Goal: Task Accomplishment & Management: Manage account settings

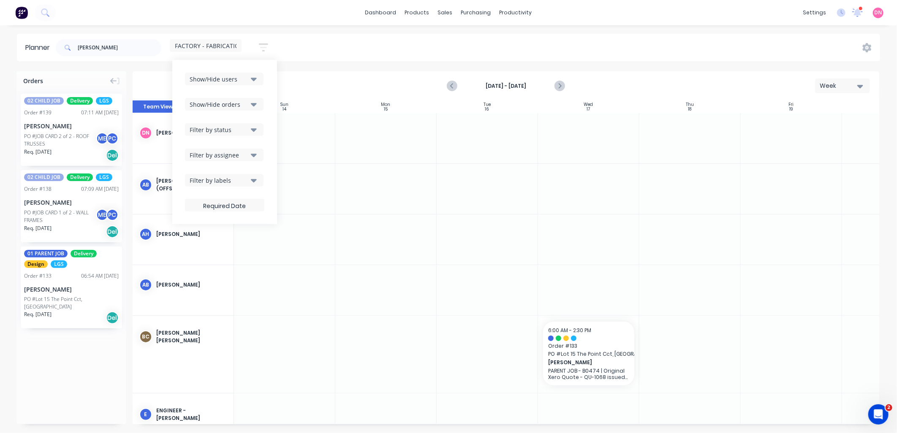
scroll to position [94, 57]
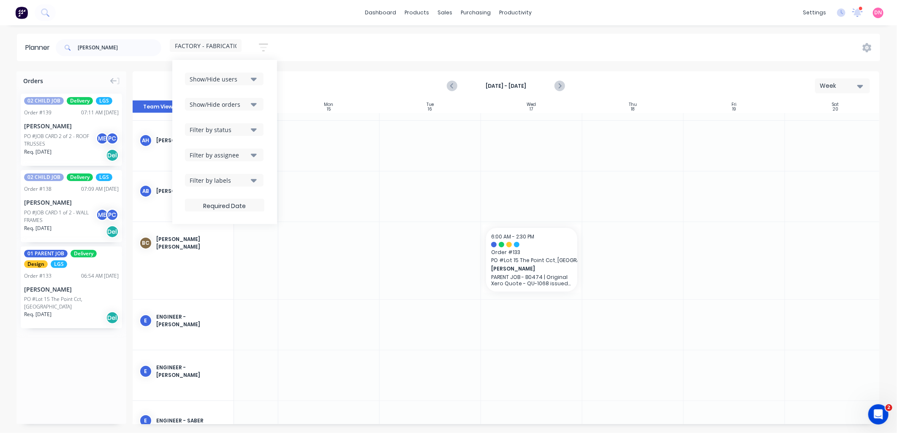
click at [589, 40] on div "[PERSON_NAME] FACTORY - FABRICATION Save new view None edit FACTORY - FABRICATI…" at bounding box center [467, 47] width 826 height 25
click at [527, 37] on div "Workflow" at bounding box center [530, 41] width 25 height 8
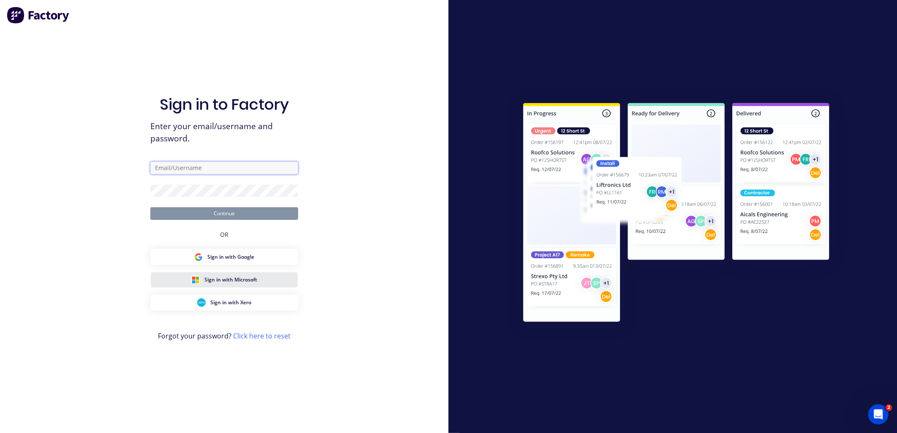
type input "[PERSON_NAME][EMAIL_ADDRESS][DOMAIN_NAME]"
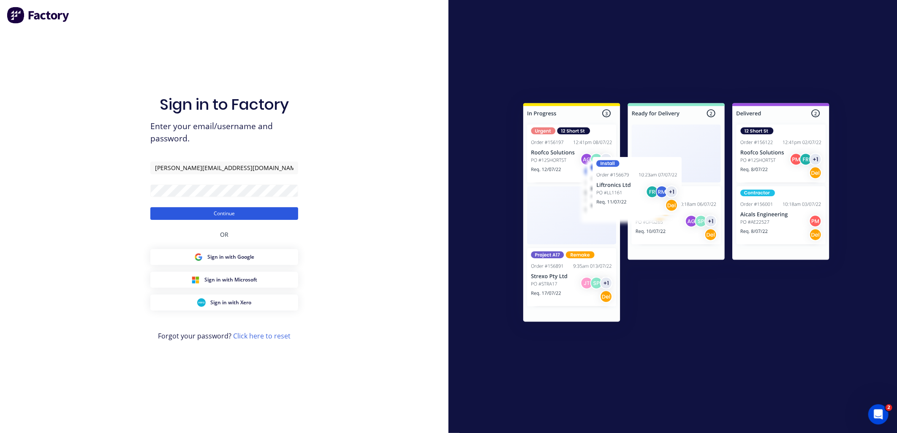
click at [236, 213] on button "Continue" at bounding box center [224, 213] width 148 height 13
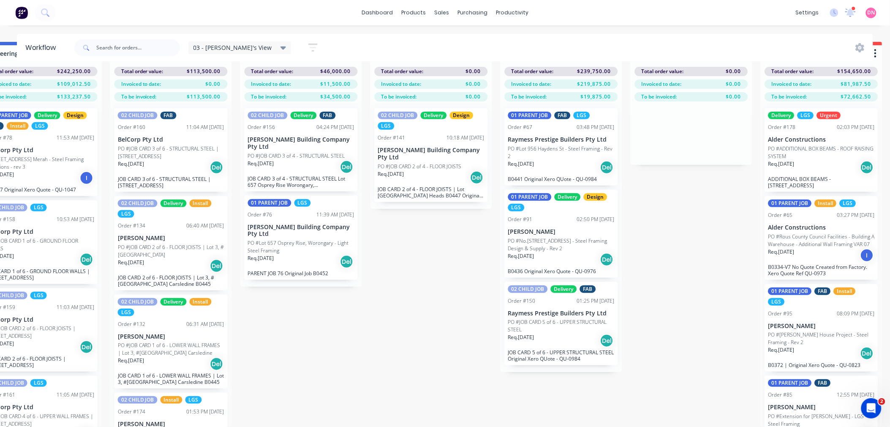
scroll to position [0, 428]
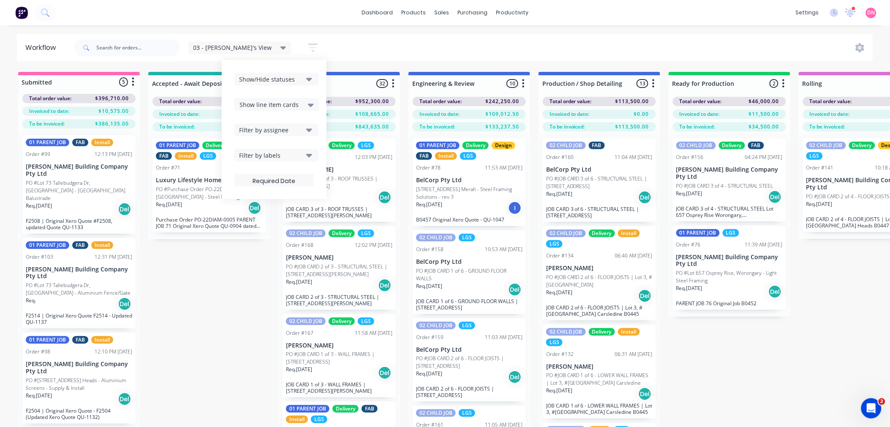
click at [267, 79] on div "Show/Hide statuses" at bounding box center [271, 79] width 64 height 9
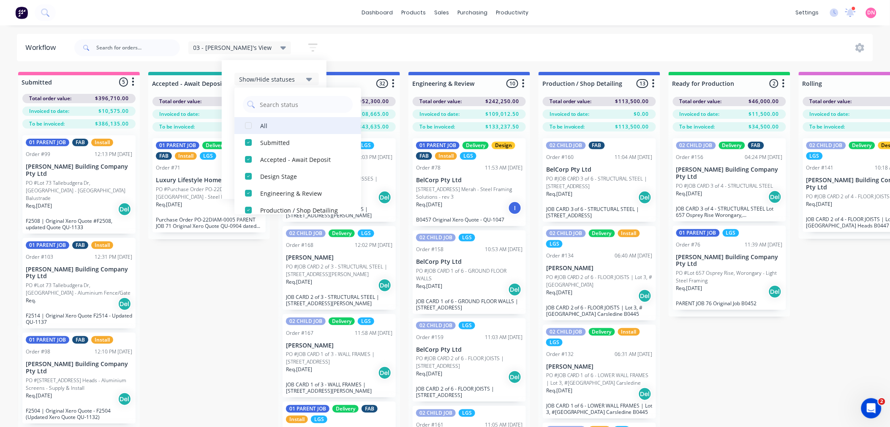
click at [240, 125] on div "button" at bounding box center [248, 125] width 17 height 17
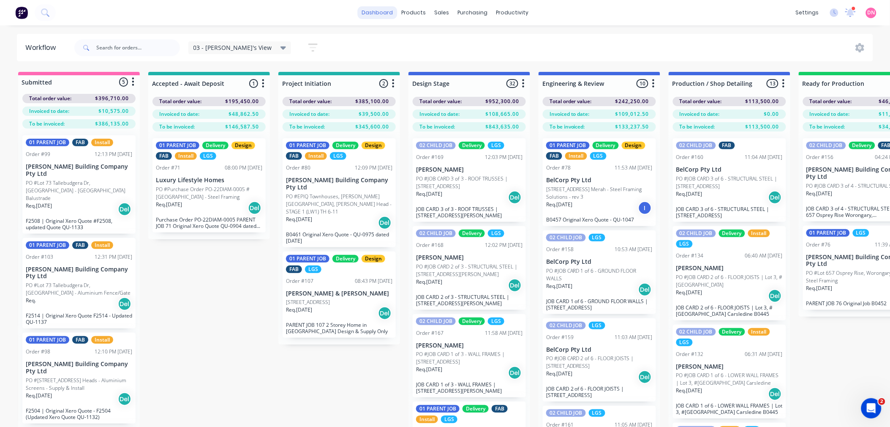
click at [372, 8] on link "dashboard" at bounding box center [377, 12] width 40 height 13
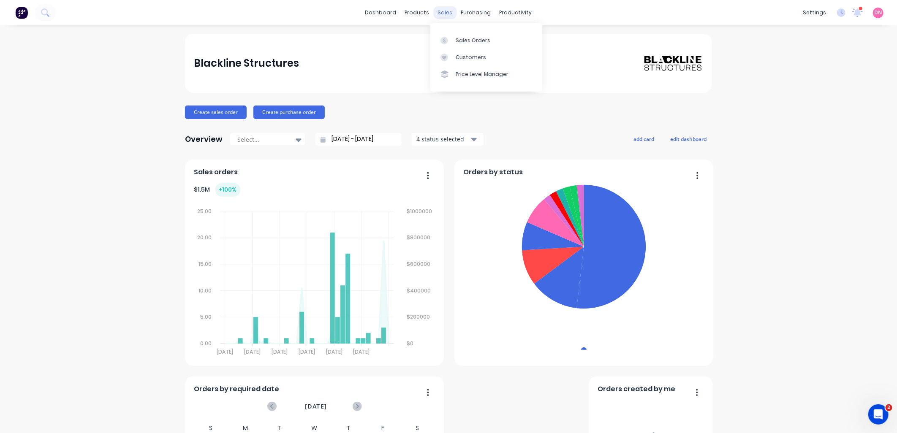
click at [448, 11] on div "sales" at bounding box center [445, 12] width 23 height 13
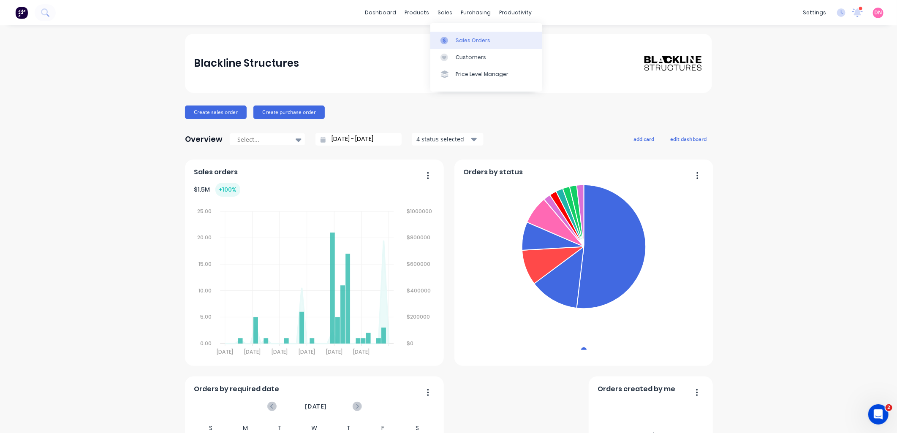
click at [453, 37] on div at bounding box center [446, 41] width 13 height 8
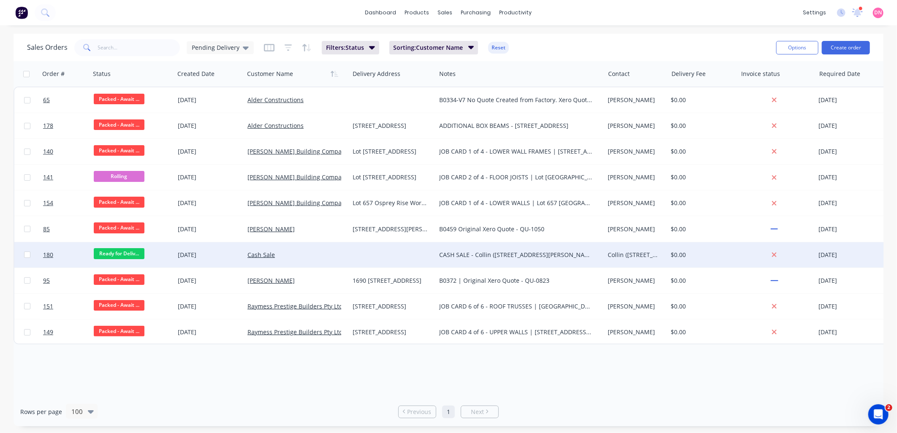
click at [220, 254] on div "05 Sep 2025" at bounding box center [209, 255] width 63 height 8
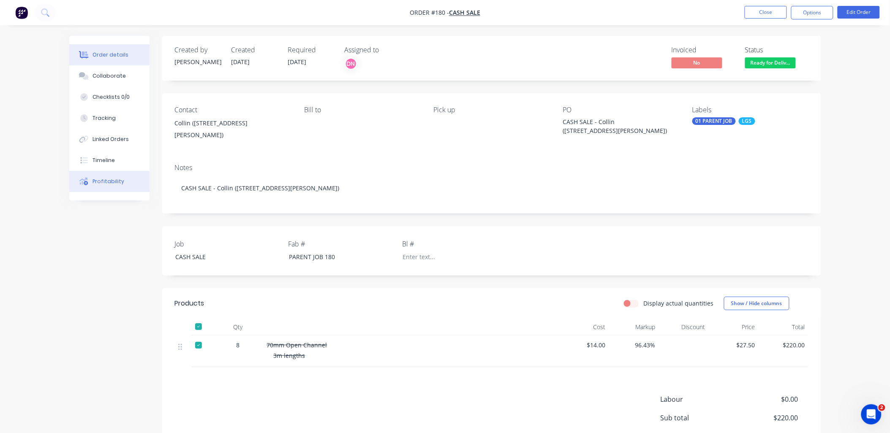
click at [89, 172] on button "Profitability" at bounding box center [109, 181] width 80 height 21
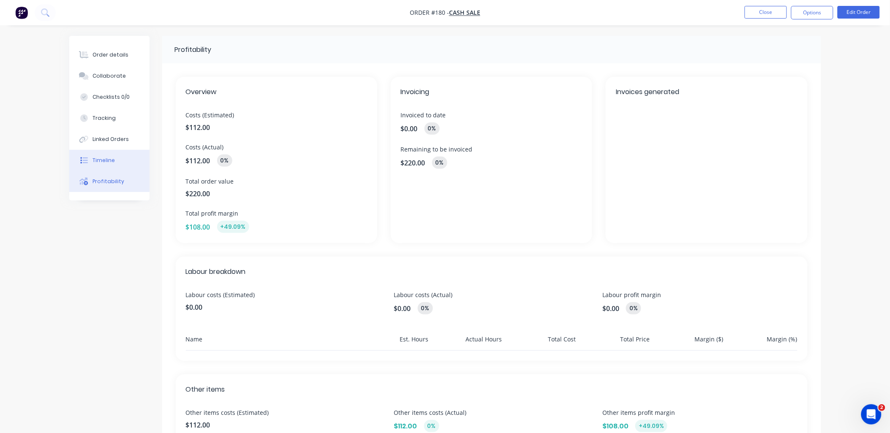
click at [102, 162] on div "Timeline" at bounding box center [103, 161] width 22 height 8
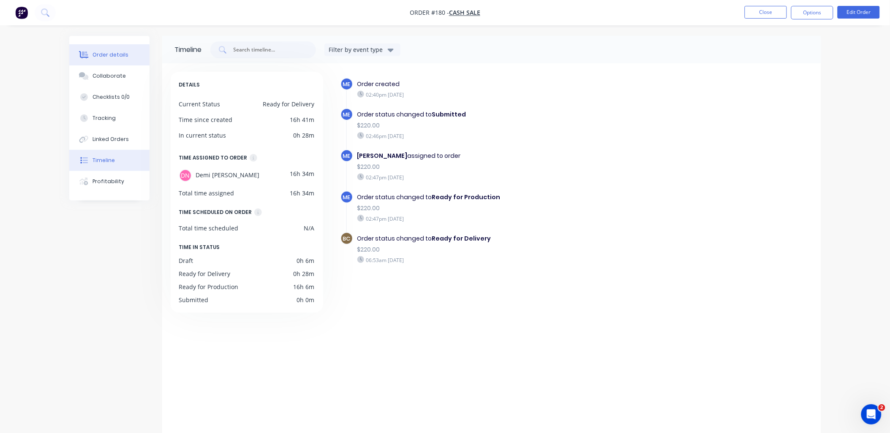
click at [101, 55] on div "Order details" at bounding box center [110, 55] width 36 height 8
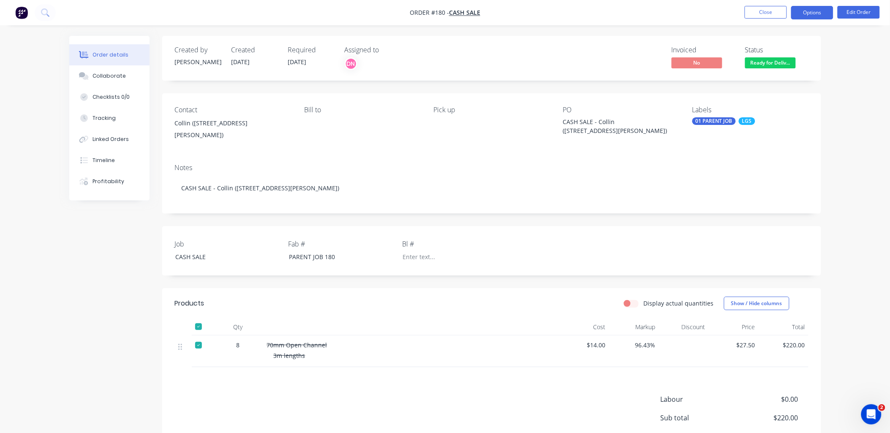
click at [797, 18] on button "Options" at bounding box center [812, 13] width 42 height 14
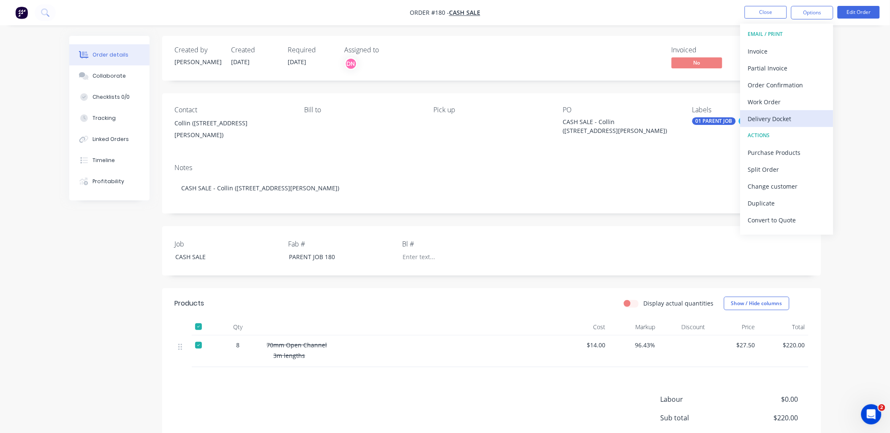
click at [775, 113] on div "Delivery Docket" at bounding box center [787, 119] width 78 height 12
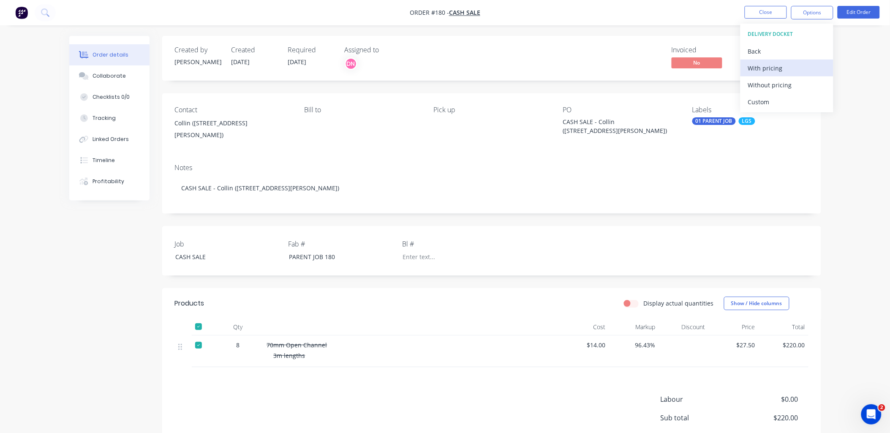
click at [774, 73] on div "With pricing" at bounding box center [787, 68] width 78 height 12
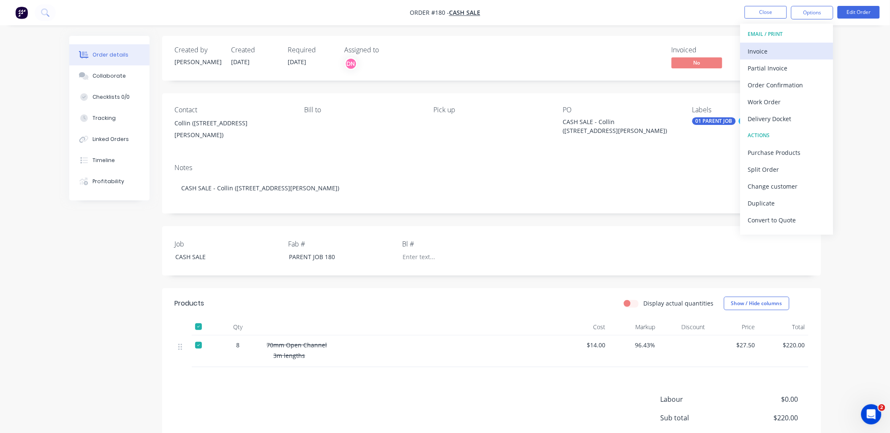
click at [809, 51] on div "Invoice" at bounding box center [787, 51] width 78 height 12
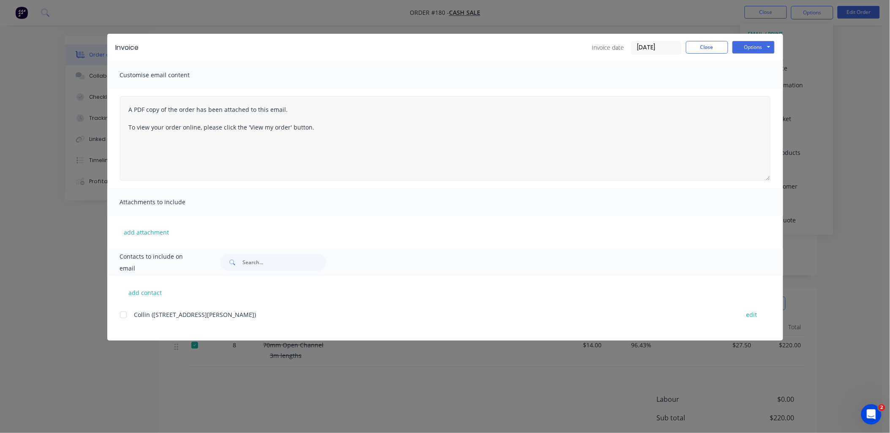
scroll to position [85, 0]
click at [758, 44] on button "Options" at bounding box center [753, 47] width 42 height 13
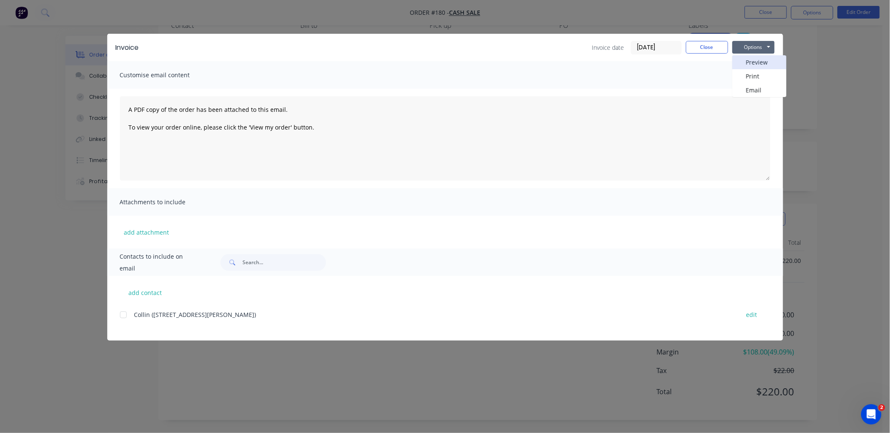
click at [771, 62] on button "Preview" at bounding box center [759, 62] width 54 height 14
click at [758, 47] on button "Options" at bounding box center [753, 47] width 42 height 13
click at [714, 48] on button "Close" at bounding box center [707, 47] width 42 height 13
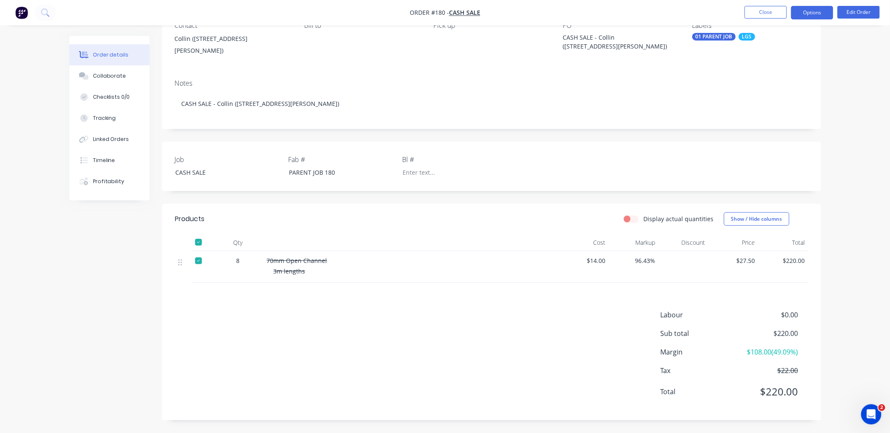
click at [816, 10] on button "Options" at bounding box center [812, 13] width 42 height 14
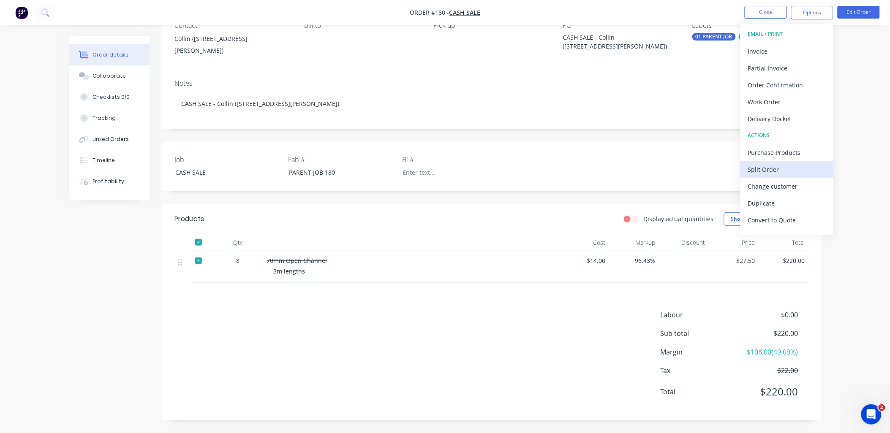
scroll to position [13, 0]
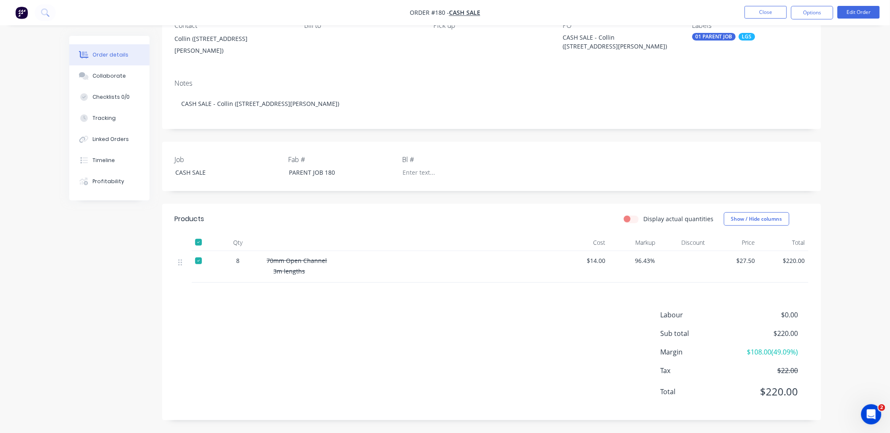
click at [311, 271] on div "3m lengths" at bounding box center [415, 271] width 282 height 9
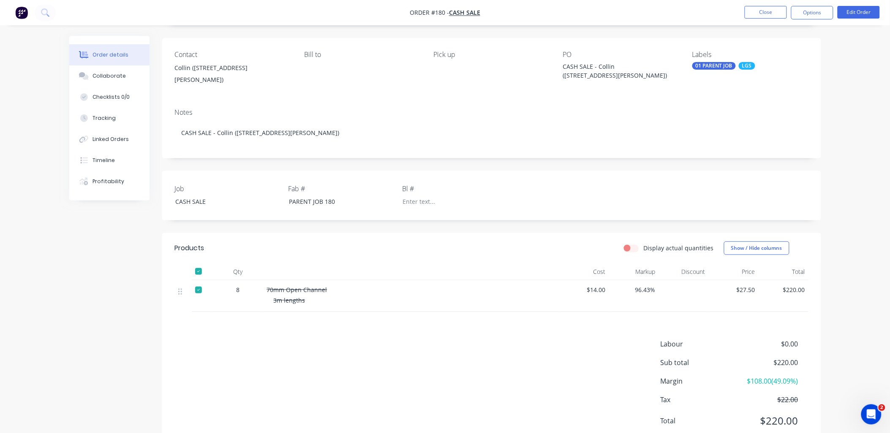
scroll to position [55, 0]
click at [761, 14] on button "Close" at bounding box center [765, 12] width 42 height 13
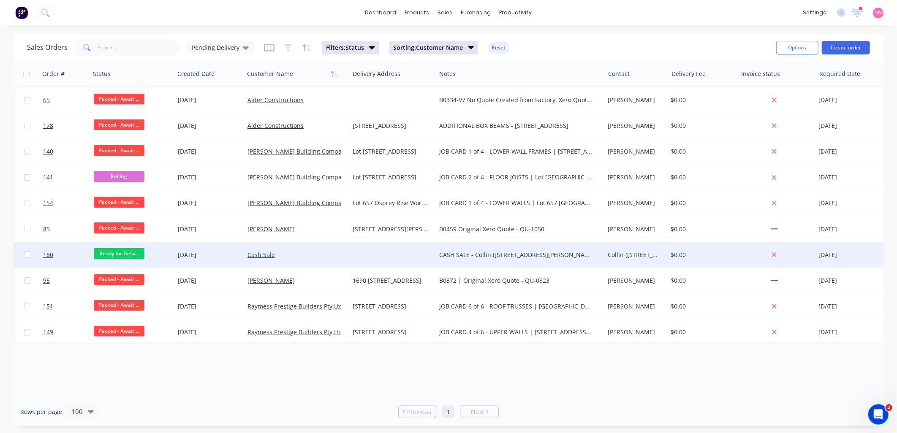
click at [139, 258] on span "Ready for Deliv..." at bounding box center [119, 253] width 51 height 11
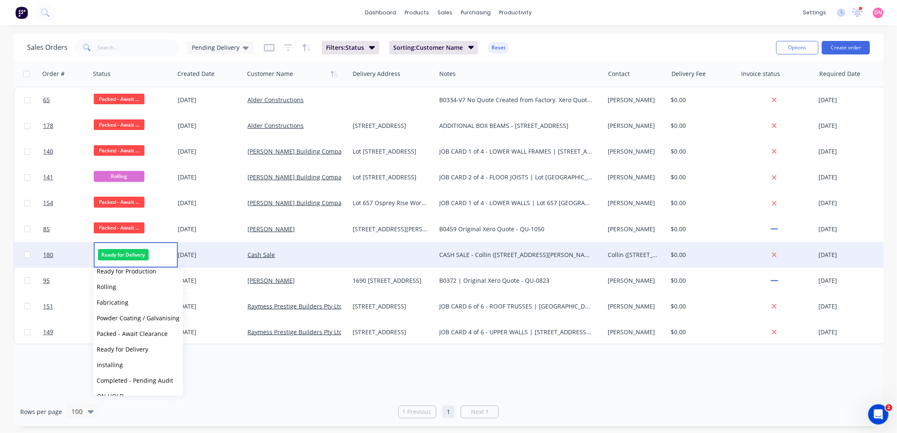
scroll to position [103, 0]
click at [149, 334] on span "Packed - Await Clearance" at bounding box center [132, 333] width 71 height 8
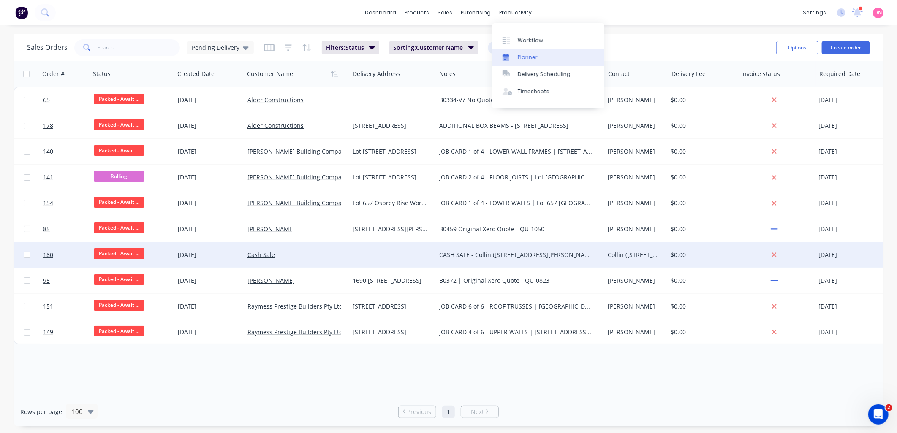
click at [534, 57] on div "Planner" at bounding box center [528, 58] width 20 height 8
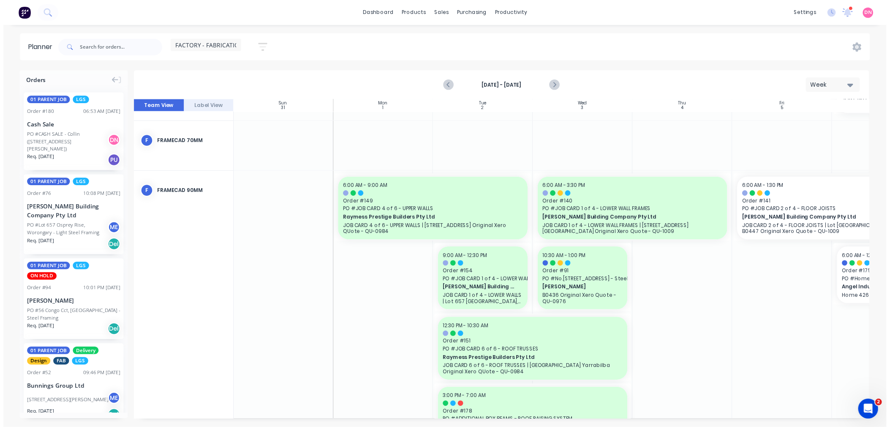
scroll to position [332, 67]
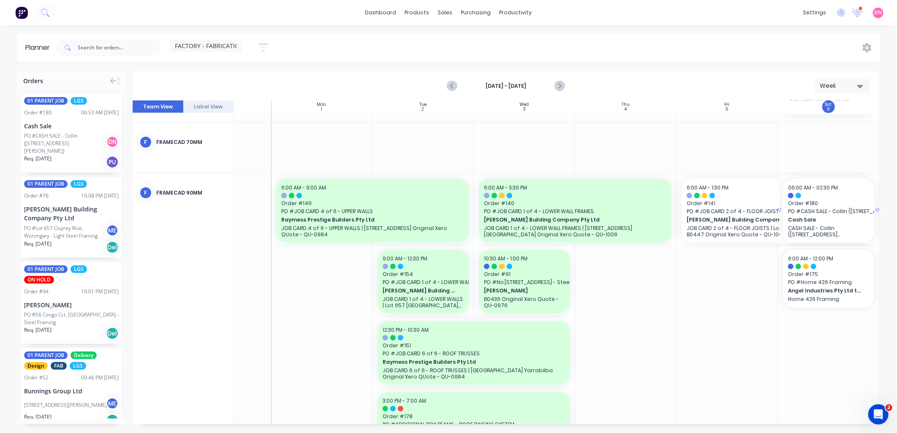
drag, startPoint x: 67, startPoint y: 121, endPoint x: 796, endPoint y: 255, distance: 742.0
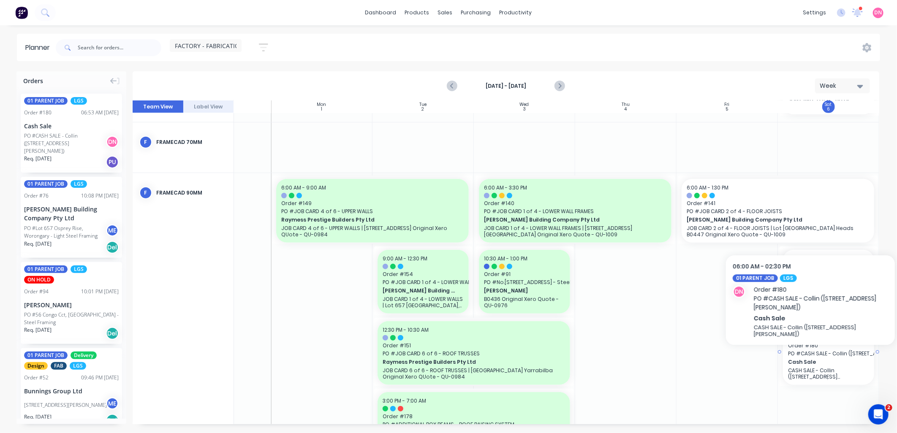
click at [831, 342] on span "Order # 180" at bounding box center [828, 346] width 81 height 8
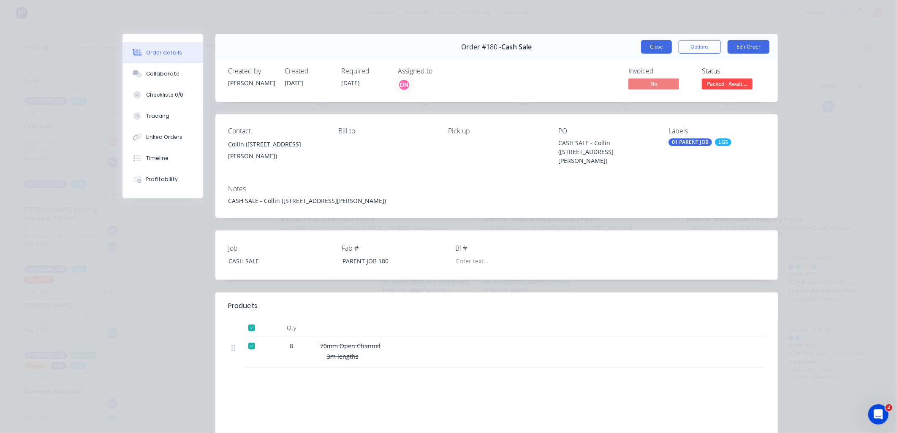
click at [647, 40] on button "Close" at bounding box center [656, 47] width 31 height 14
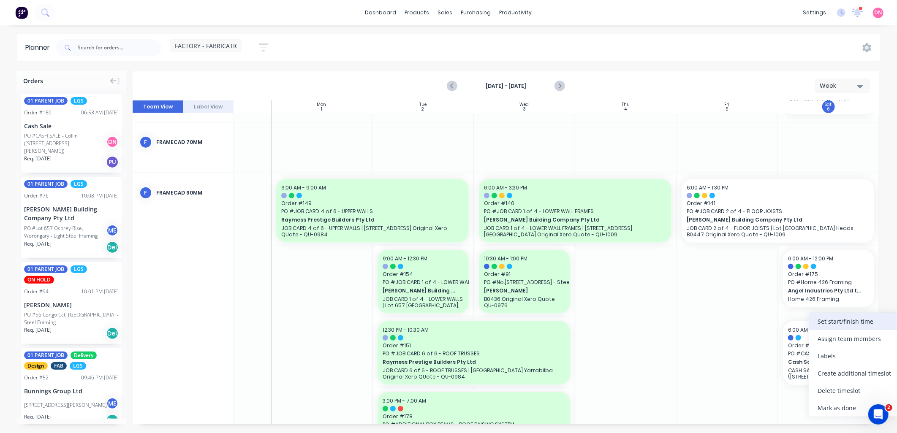
click at [856, 328] on div "Set start/finish time" at bounding box center [854, 321] width 90 height 17
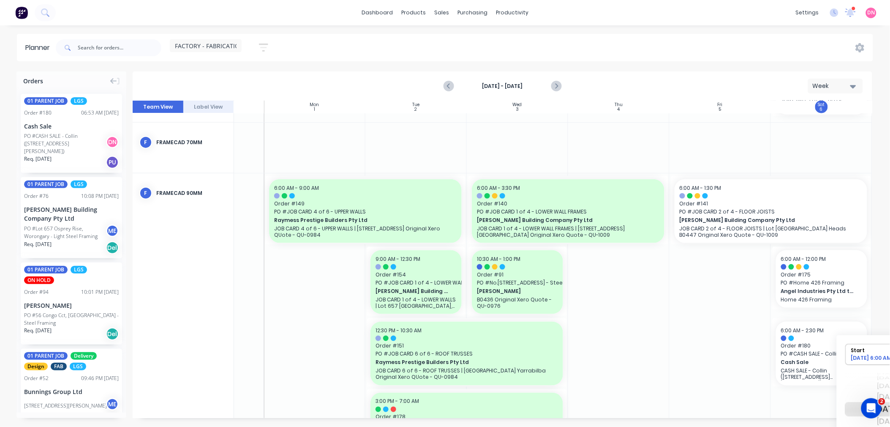
scroll to position [0, 111]
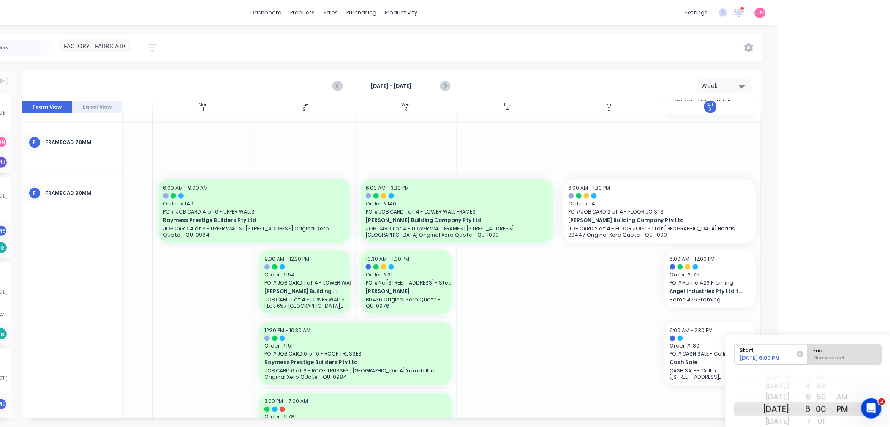
click at [846, 358] on div "Please select" at bounding box center [844, 359] width 69 height 11
click at [808, 358] on input "End Please select" at bounding box center [808, 354] width 0 height 21
radio input "true"
click at [783, 346] on div "Start" at bounding box center [767, 349] width 61 height 11
click at [735, 346] on input "Start 09/06/2025 6:00 PM" at bounding box center [734, 354] width 0 height 21
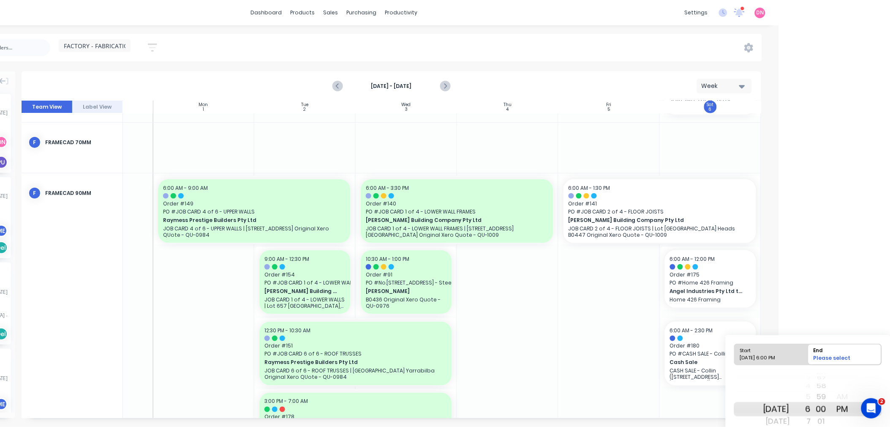
radio input "true"
click at [853, 398] on div "AM" at bounding box center [842, 397] width 21 height 14
click at [840, 350] on div "End" at bounding box center [844, 349] width 69 height 11
click at [808, 350] on input "End Please select" at bounding box center [808, 354] width 0 height 21
radio input "true"
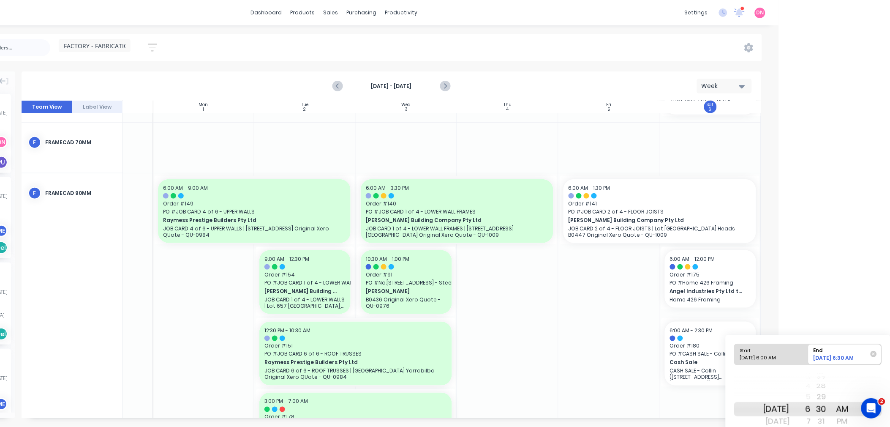
scroll to position [52, 111]
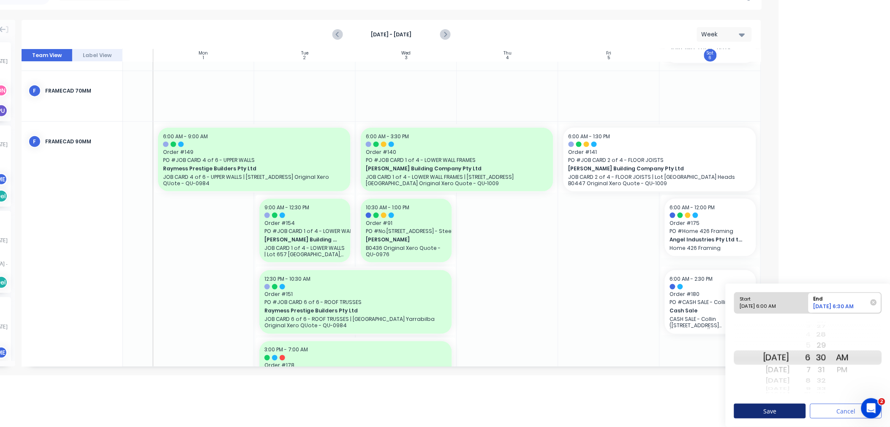
click at [795, 405] on button "Save" at bounding box center [770, 410] width 72 height 15
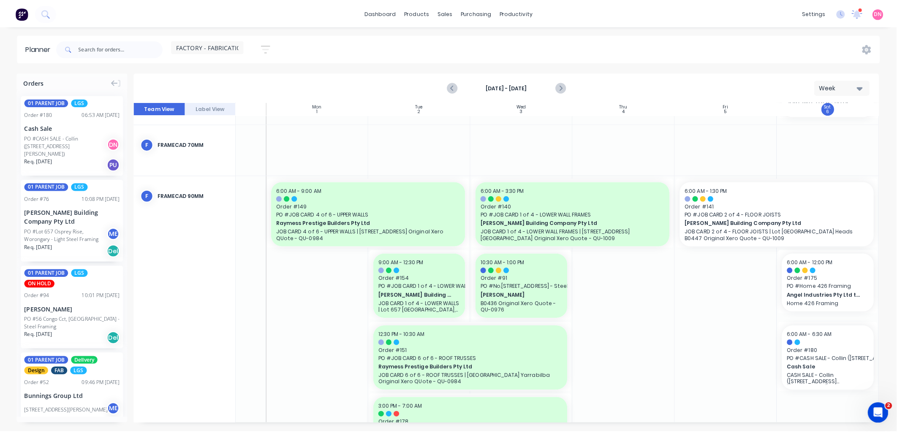
scroll to position [332, 67]
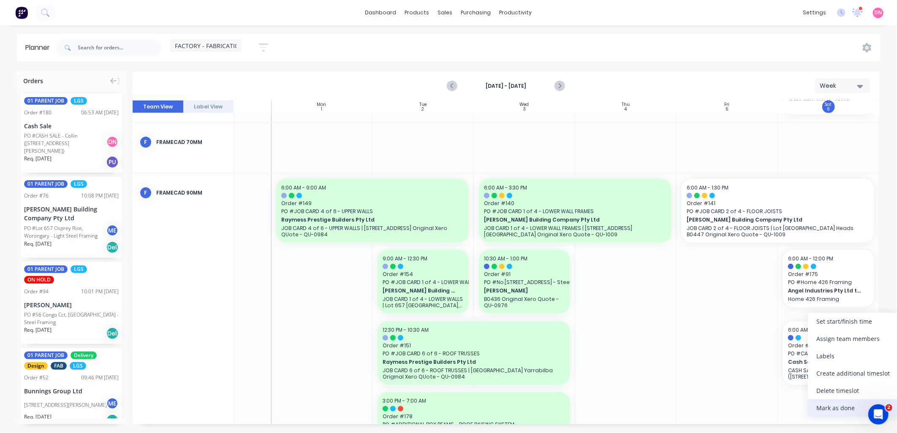
click at [832, 403] on div "Mark as done" at bounding box center [853, 407] width 90 height 17
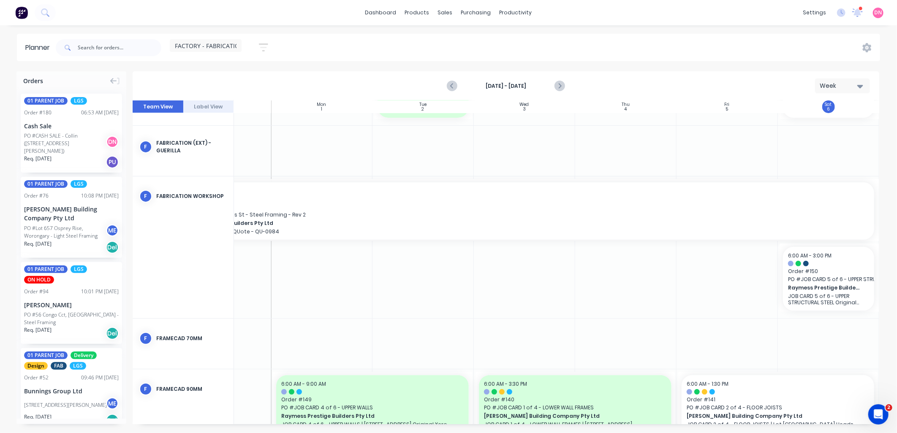
scroll to position [0, 67]
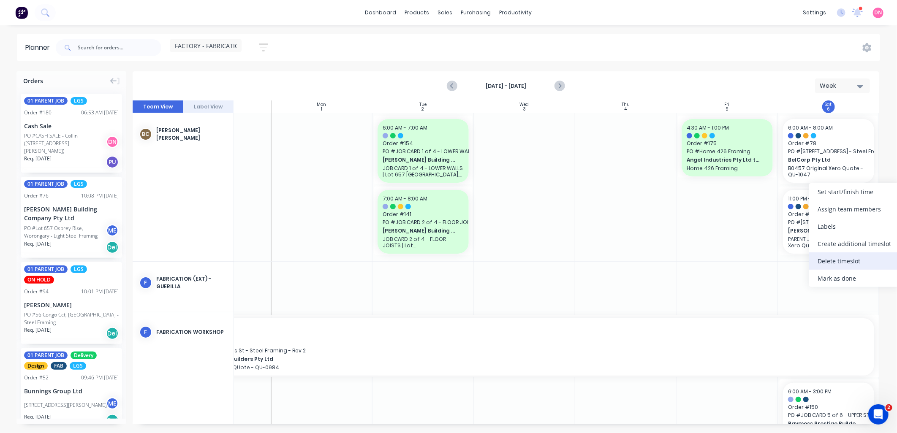
click at [831, 253] on div "Delete timeslot" at bounding box center [854, 261] width 90 height 17
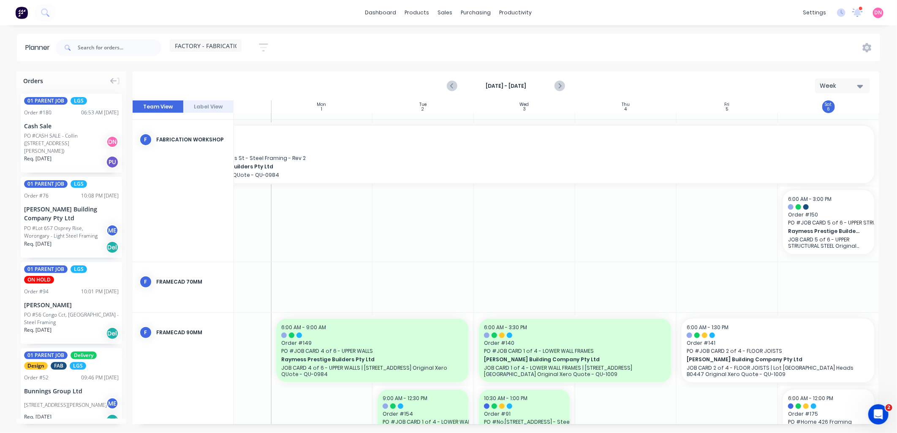
scroll to position [192, 67]
